Goal: Information Seeking & Learning: Learn about a topic

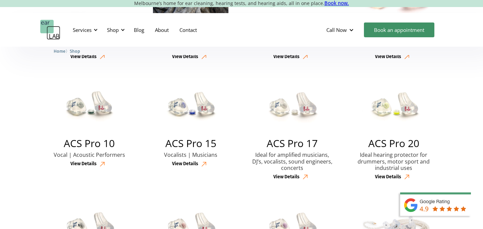
scroll to position [266, 0]
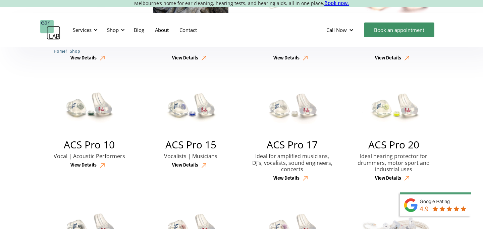
click at [288, 177] on div "View Details" at bounding box center [286, 178] width 26 height 6
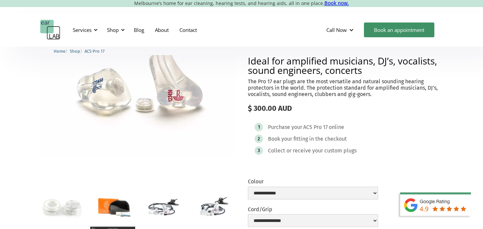
scroll to position [51, 0]
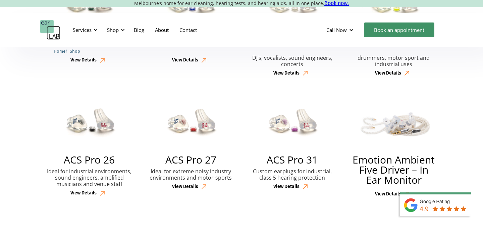
scroll to position [373, 0]
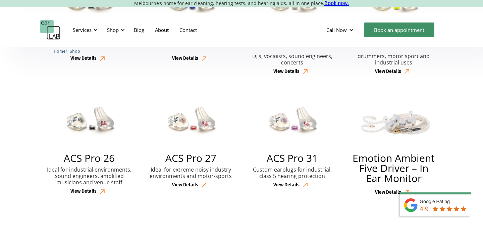
click at [100, 165] on div "ACS Pro 26 Ideal for industrial environments, sound engineers, amplified musici…" at bounding box center [89, 146] width 98 height 101
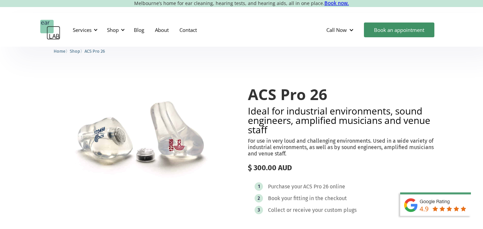
scroll to position [5, 0]
